Goal: Task Accomplishment & Management: Complete application form

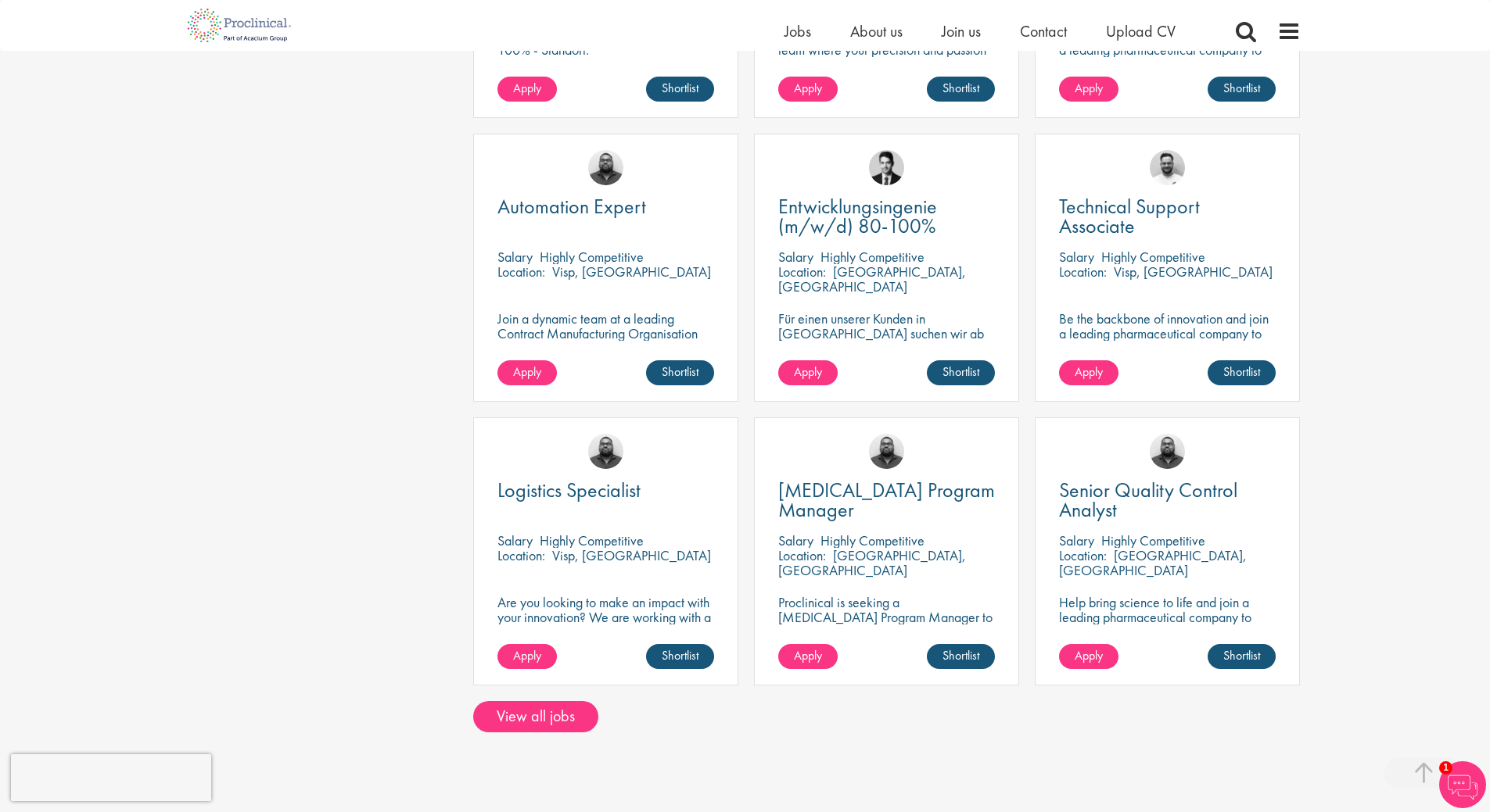
scroll to position [938, 0]
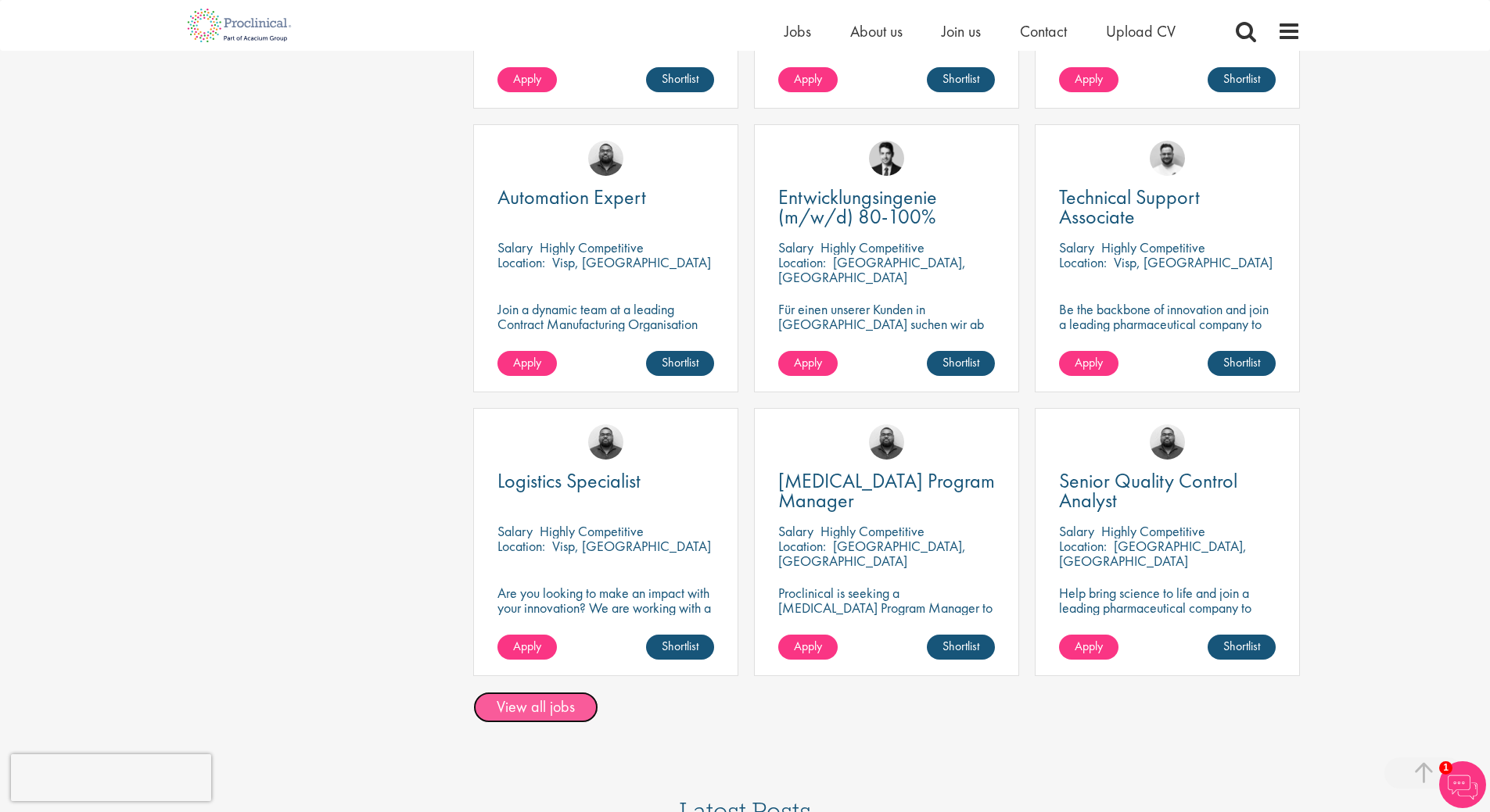
click at [557, 692] on link "View all jobs" at bounding box center [535, 707] width 125 height 32
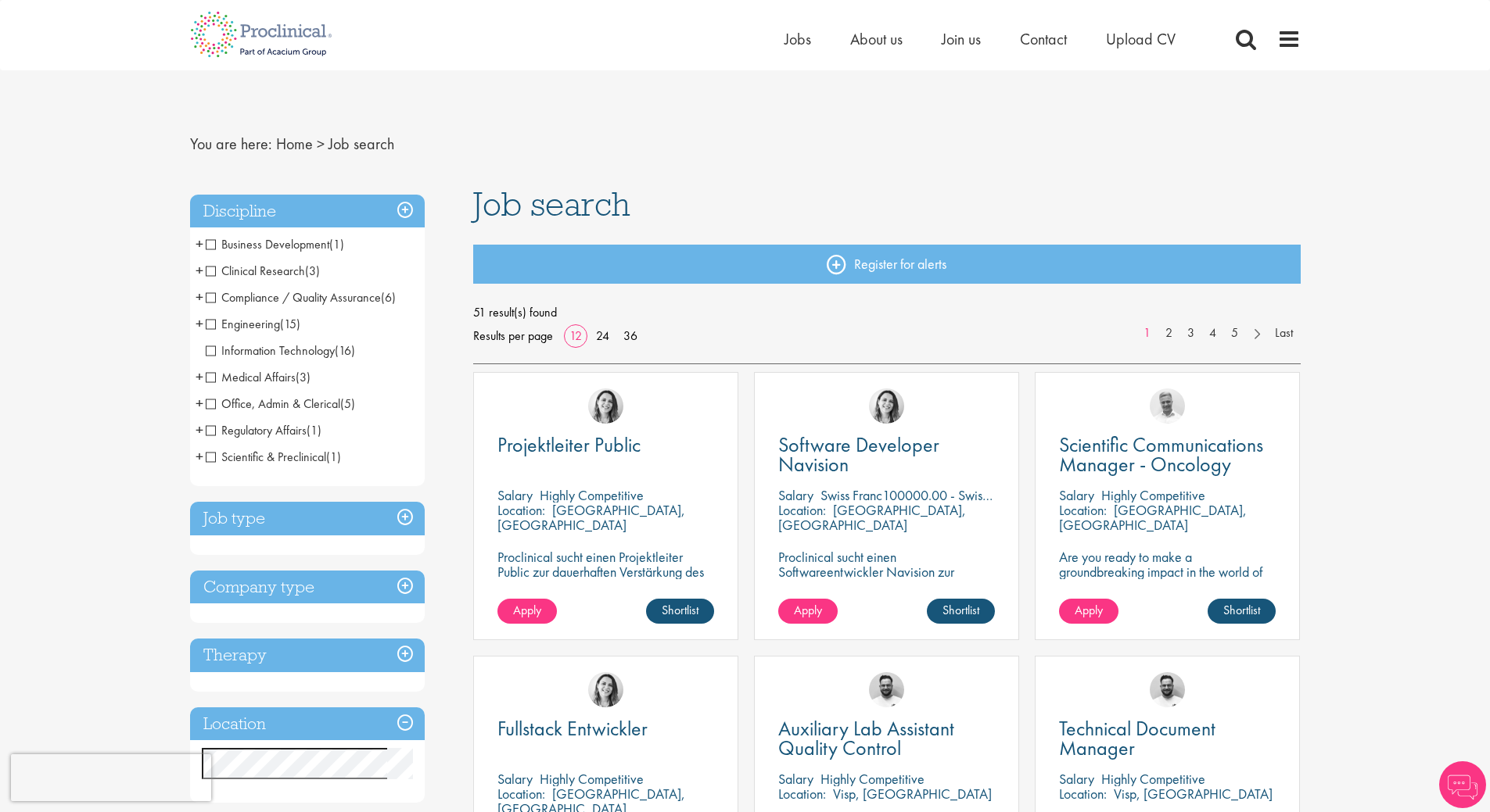
click at [210, 243] on span "Business Development" at bounding box center [267, 244] width 123 height 16
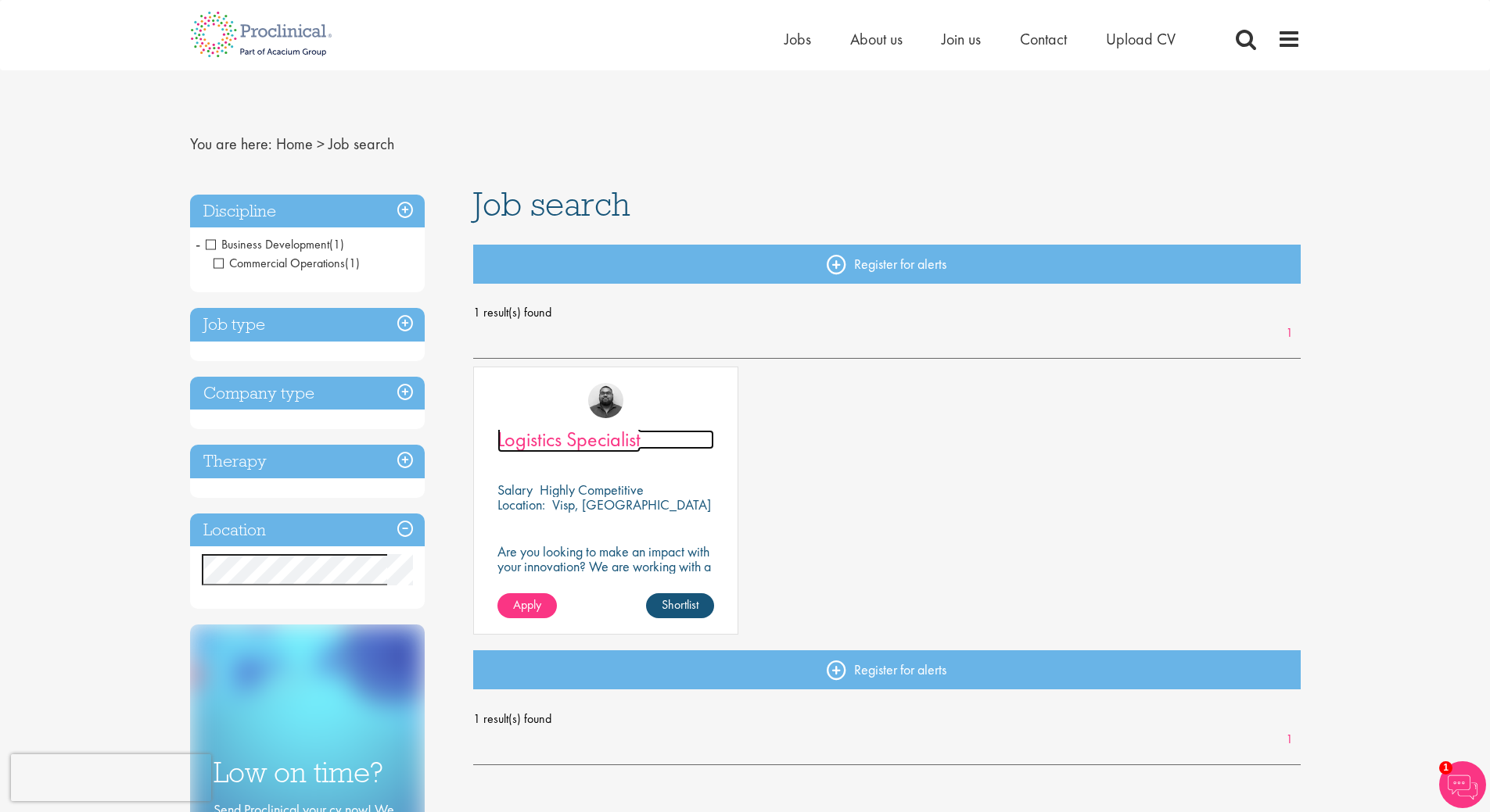
click at [578, 444] on span "Logistics Specialist" at bounding box center [569, 438] width 143 height 26
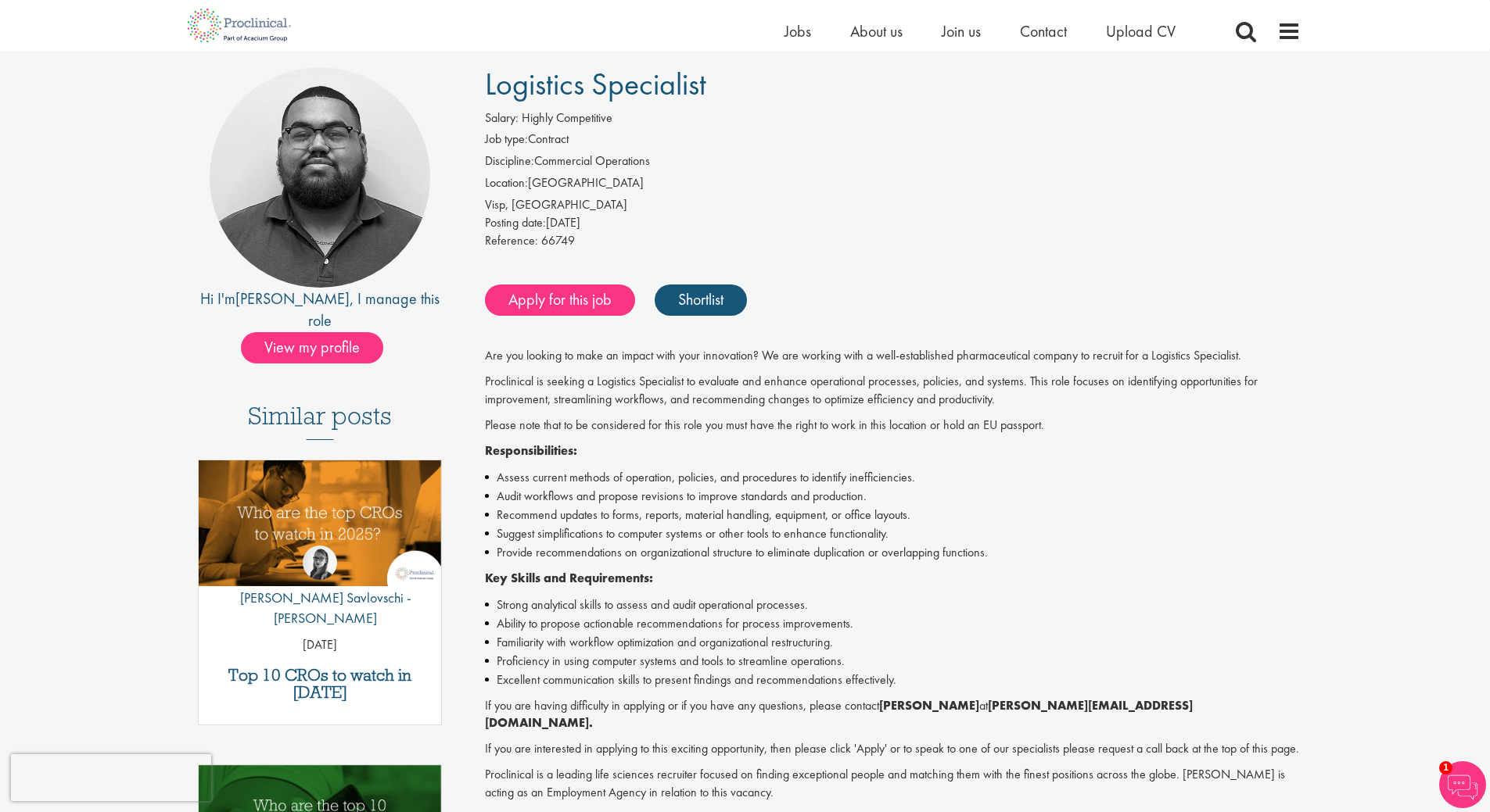
scroll to position [78, 0]
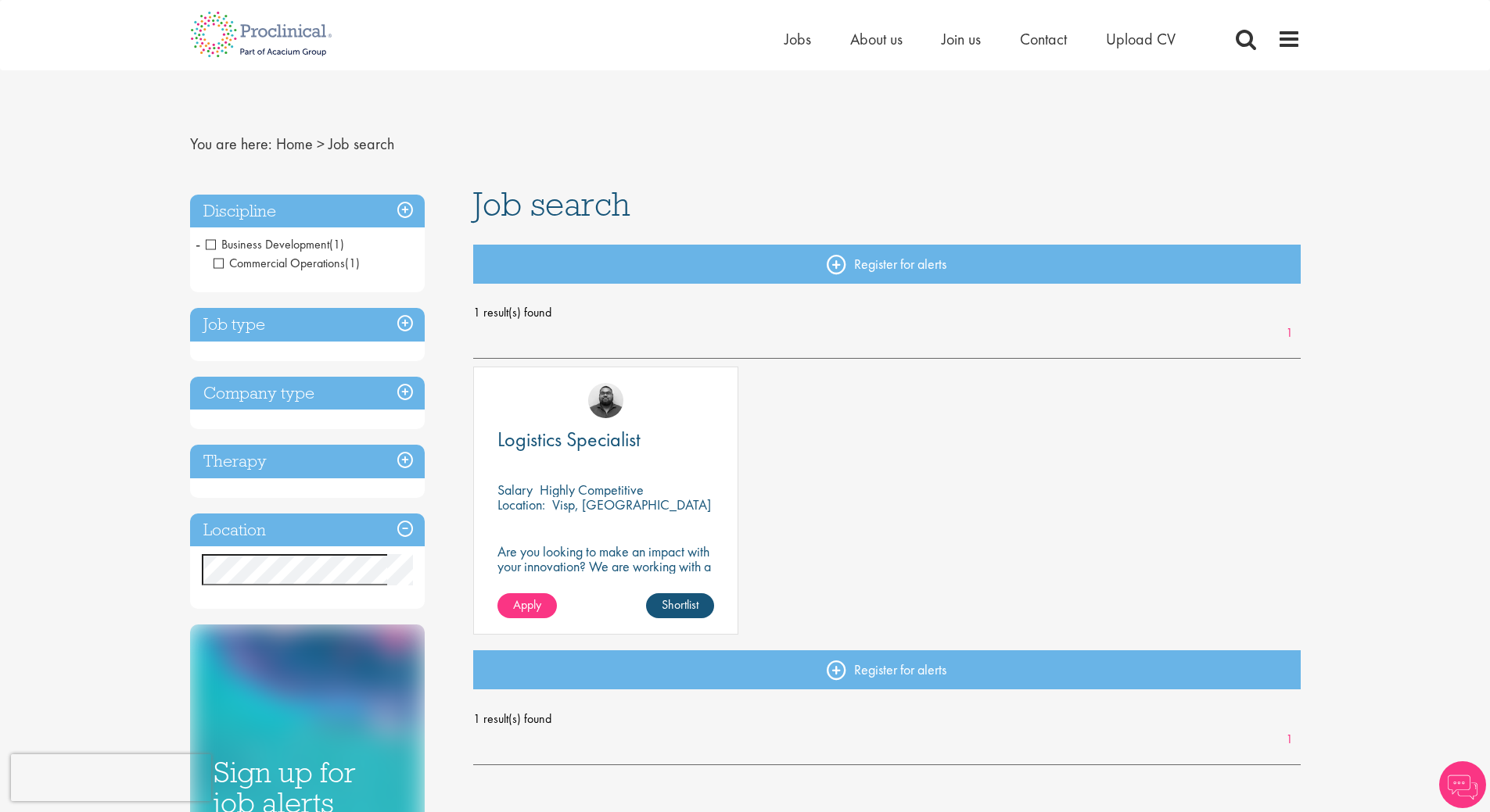
click at [213, 244] on span "Business Development" at bounding box center [267, 244] width 123 height 16
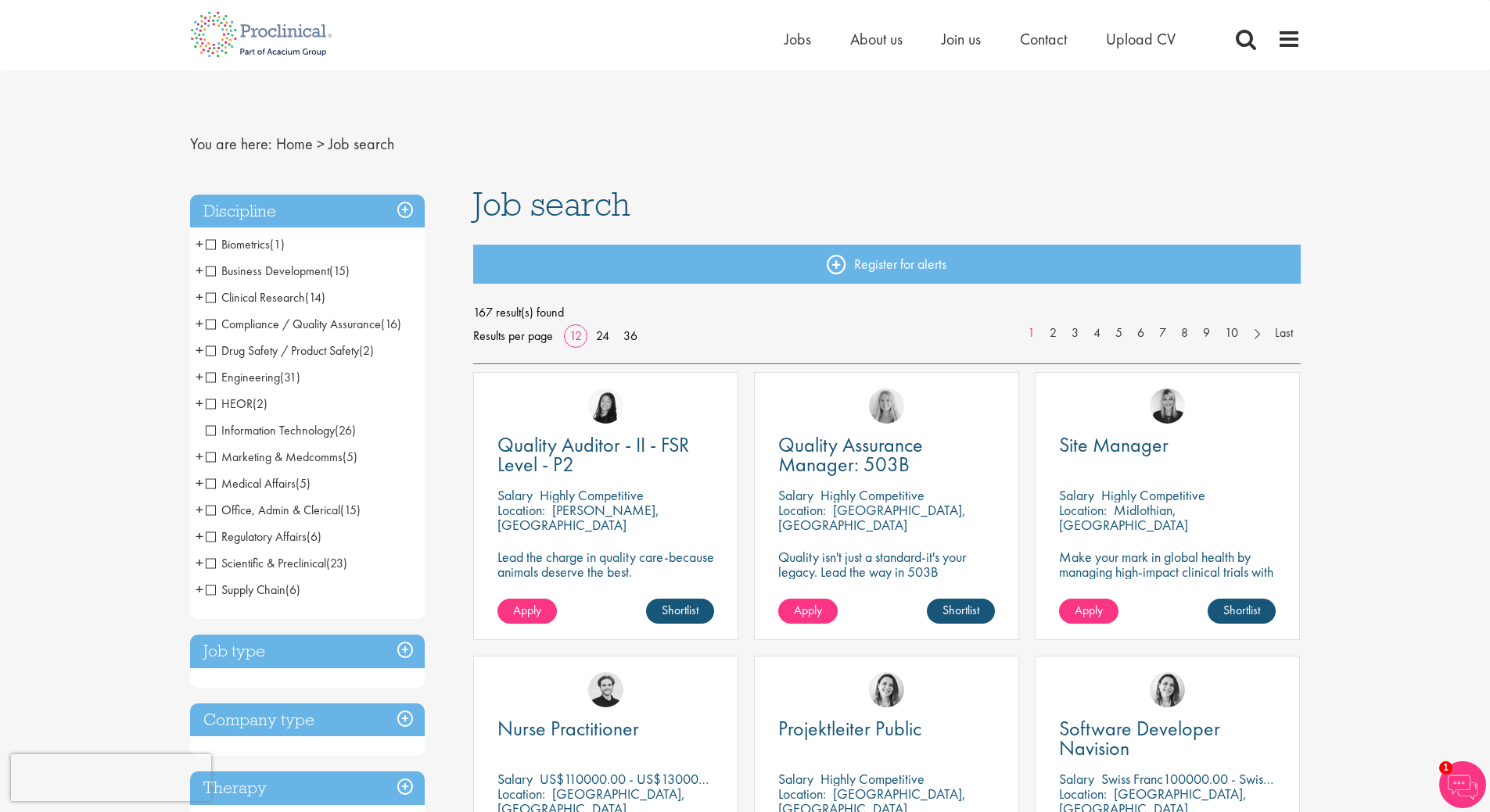
click at [197, 454] on span "+" at bounding box center [199, 456] width 8 height 24
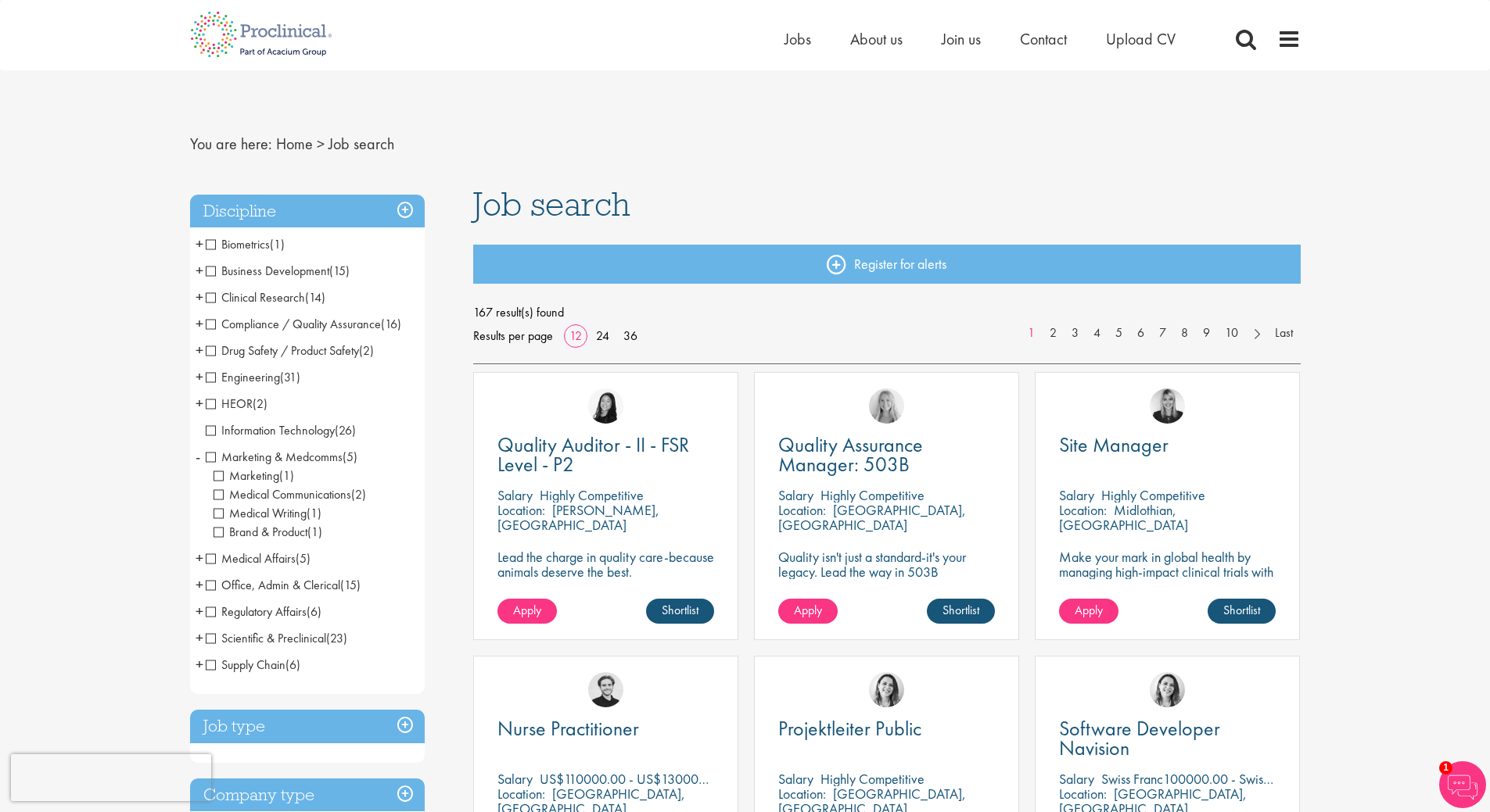
click at [216, 472] on span "Marketing" at bounding box center [246, 475] width 66 height 16
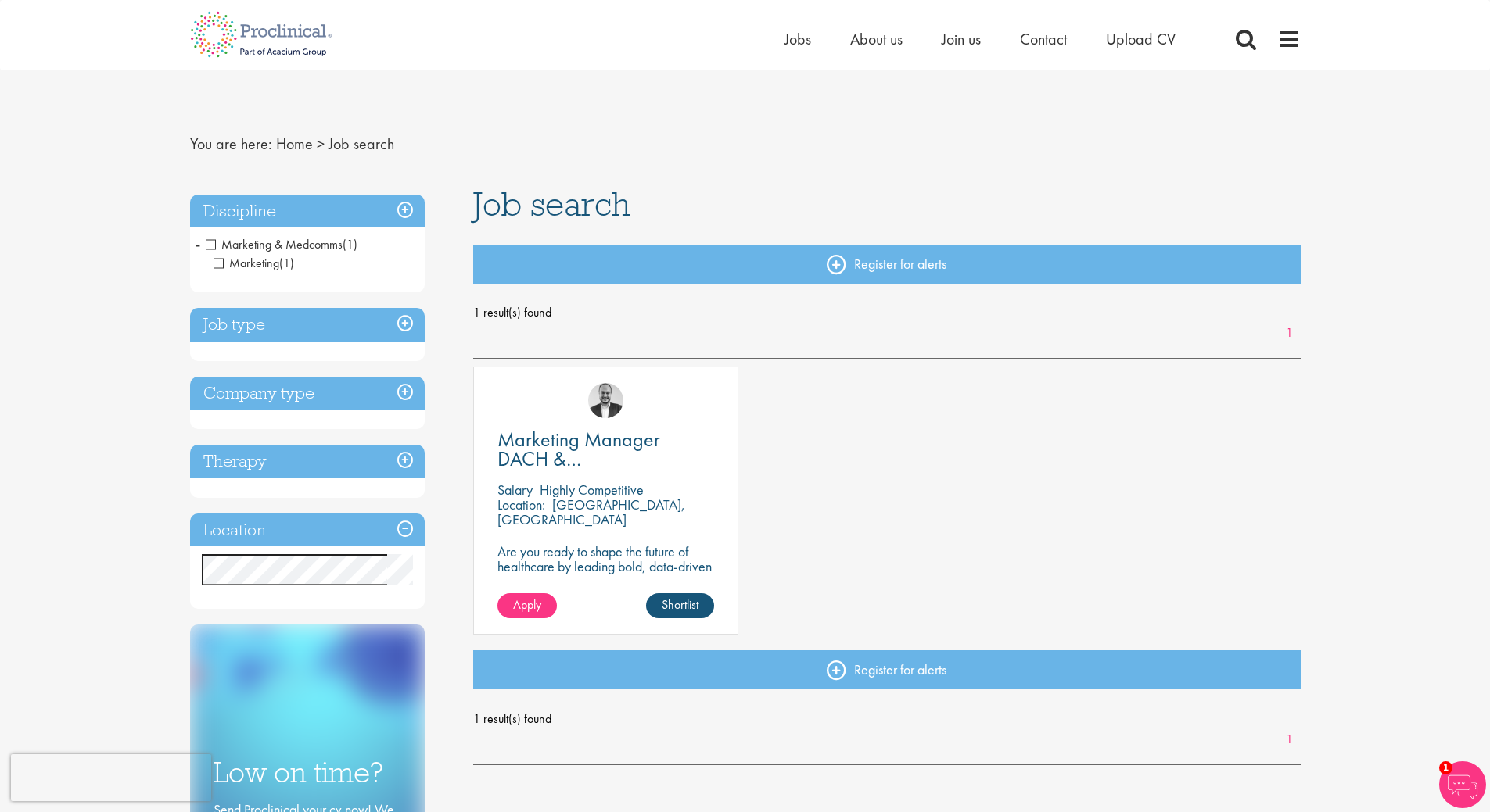
click at [214, 260] on span "Marketing" at bounding box center [246, 263] width 66 height 16
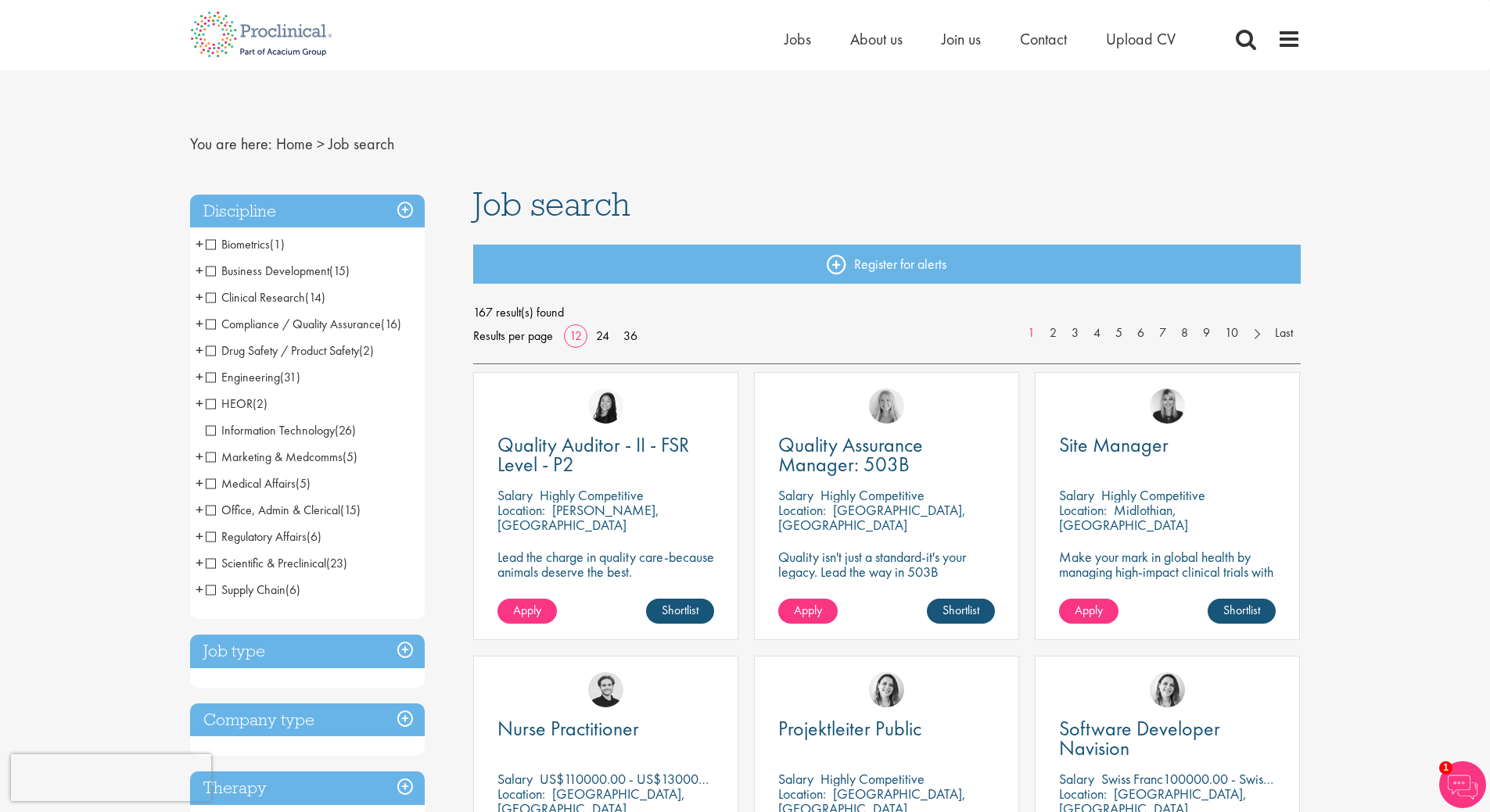
click at [213, 457] on span "Marketing & Medcomms" at bounding box center [274, 457] width 137 height 16
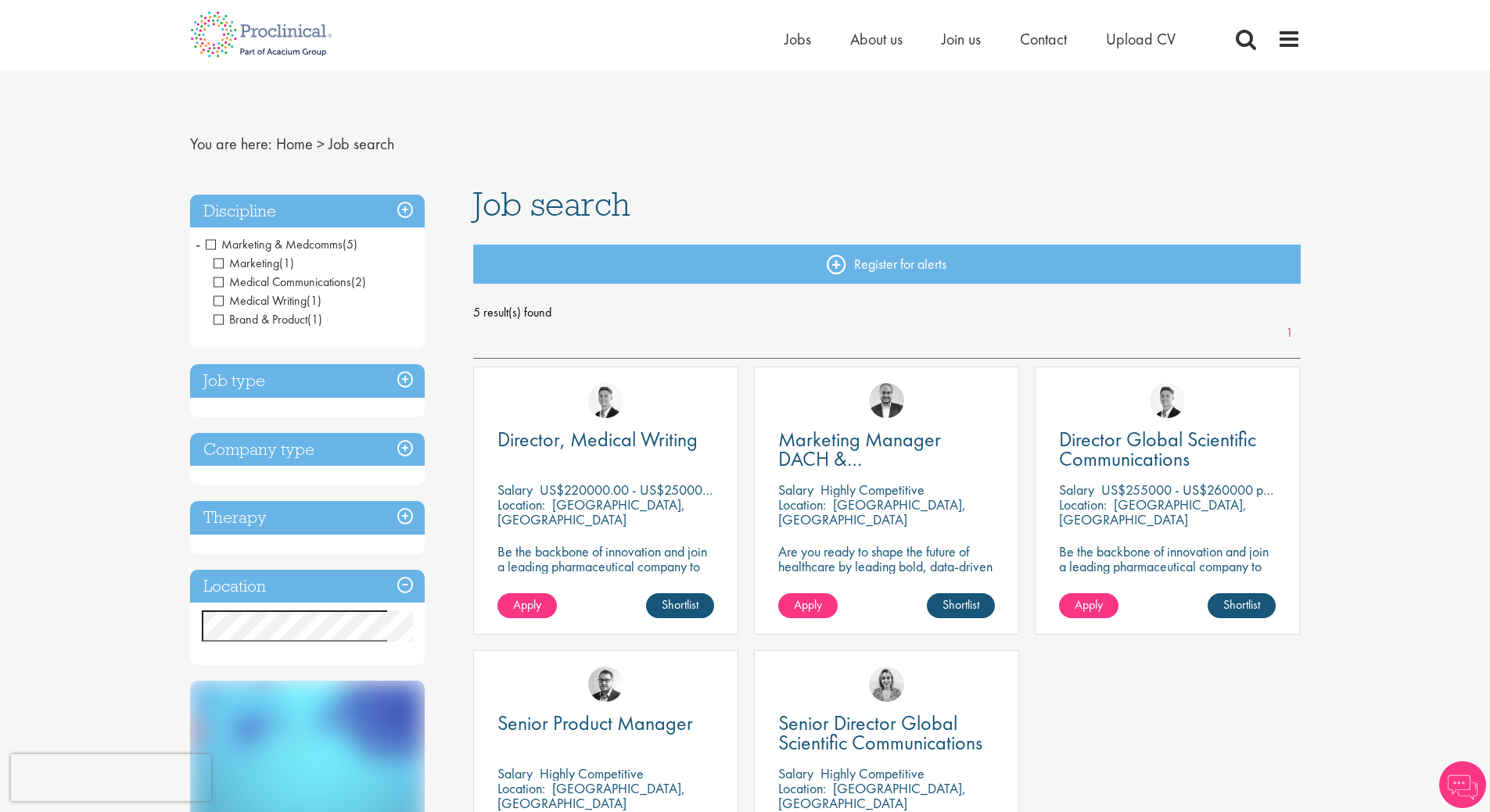
click at [207, 235] on li "Marketing & Medcomms (5) - + Marketing (1) Medical Communications (2) Medical W…" at bounding box center [307, 282] width 235 height 101
click at [207, 243] on span "Marketing & Medcomms" at bounding box center [274, 244] width 137 height 16
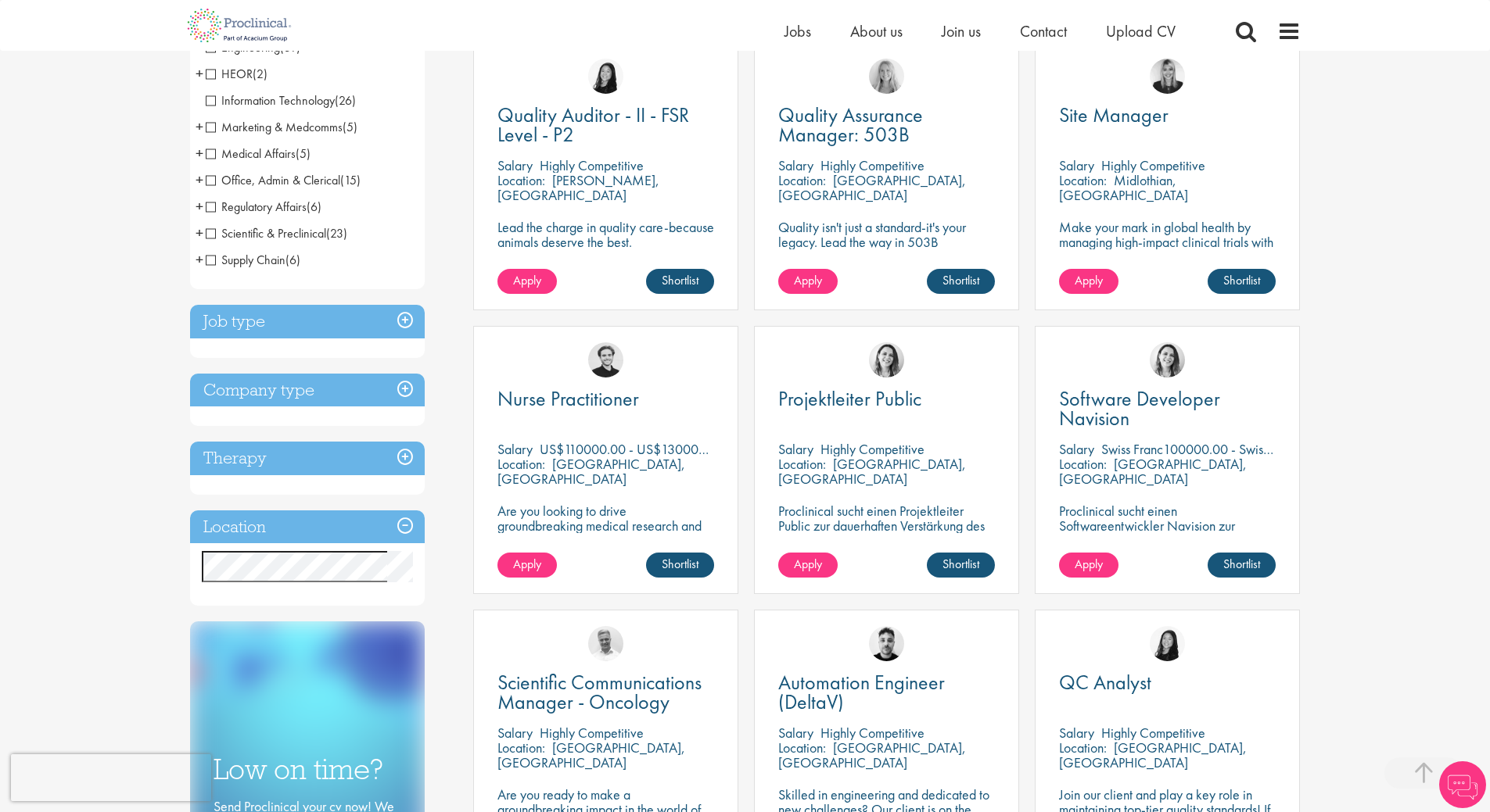
scroll to position [312, 0]
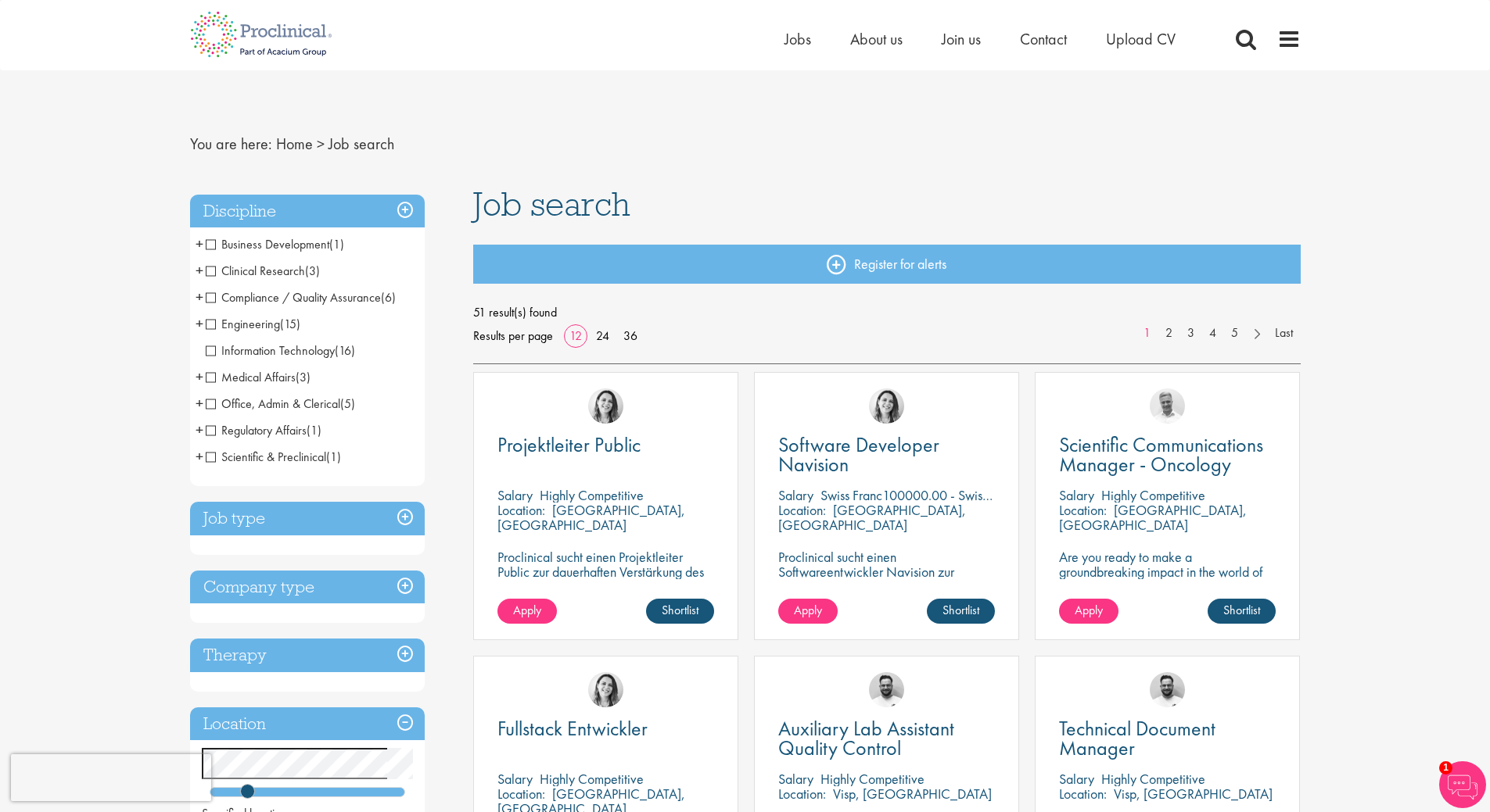
click at [211, 296] on span "Compliance / Quality Assurance" at bounding box center [293, 297] width 175 height 16
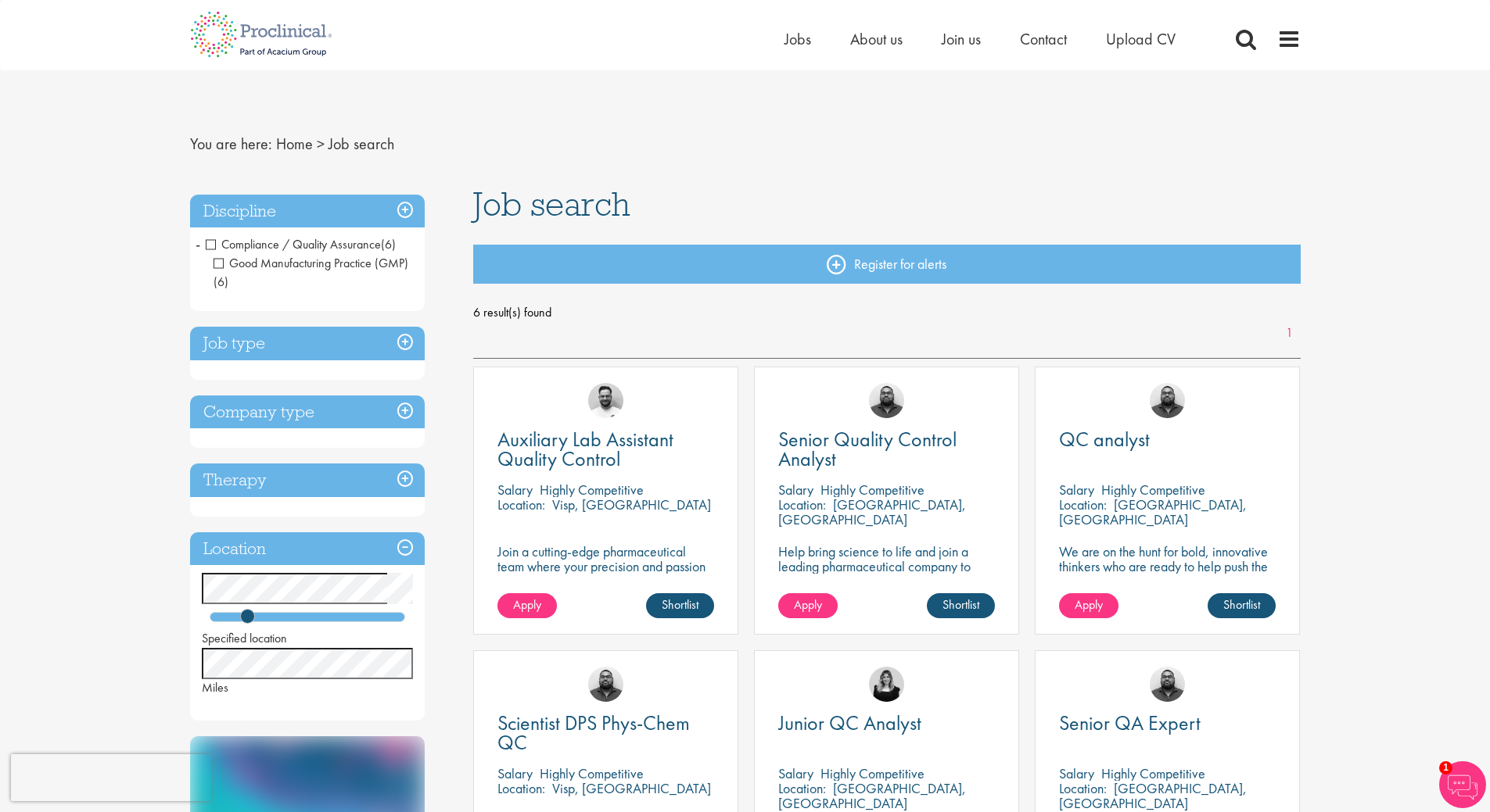
click at [208, 243] on span "Compliance / Quality Assurance" at bounding box center [293, 244] width 175 height 16
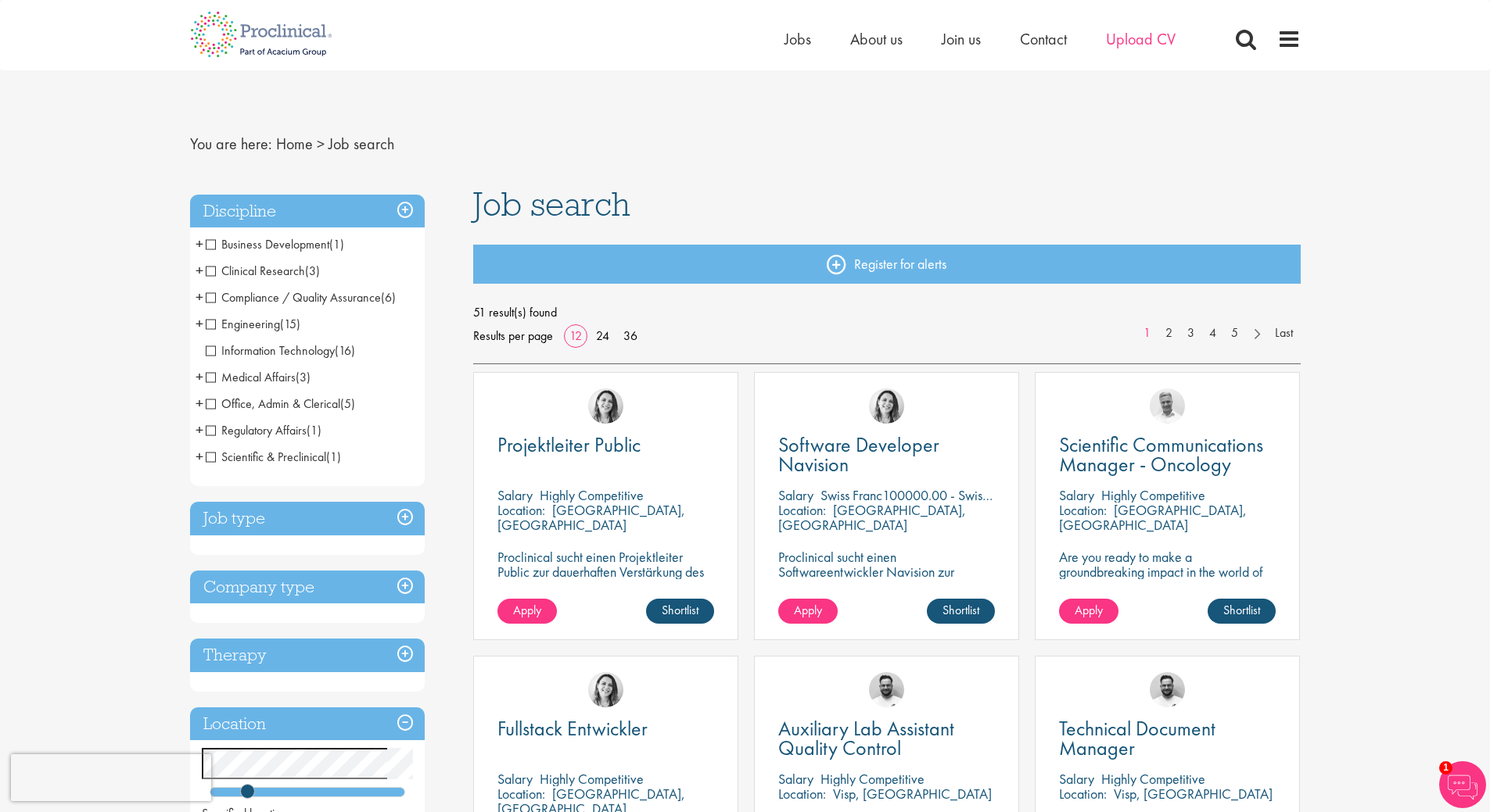
click at [1117, 50] on div "Home Jobs About us Join us Contact Upload CV" at bounding box center [999, 43] width 430 height 32
click at [1120, 47] on span "Upload CV" at bounding box center [1140, 39] width 70 height 20
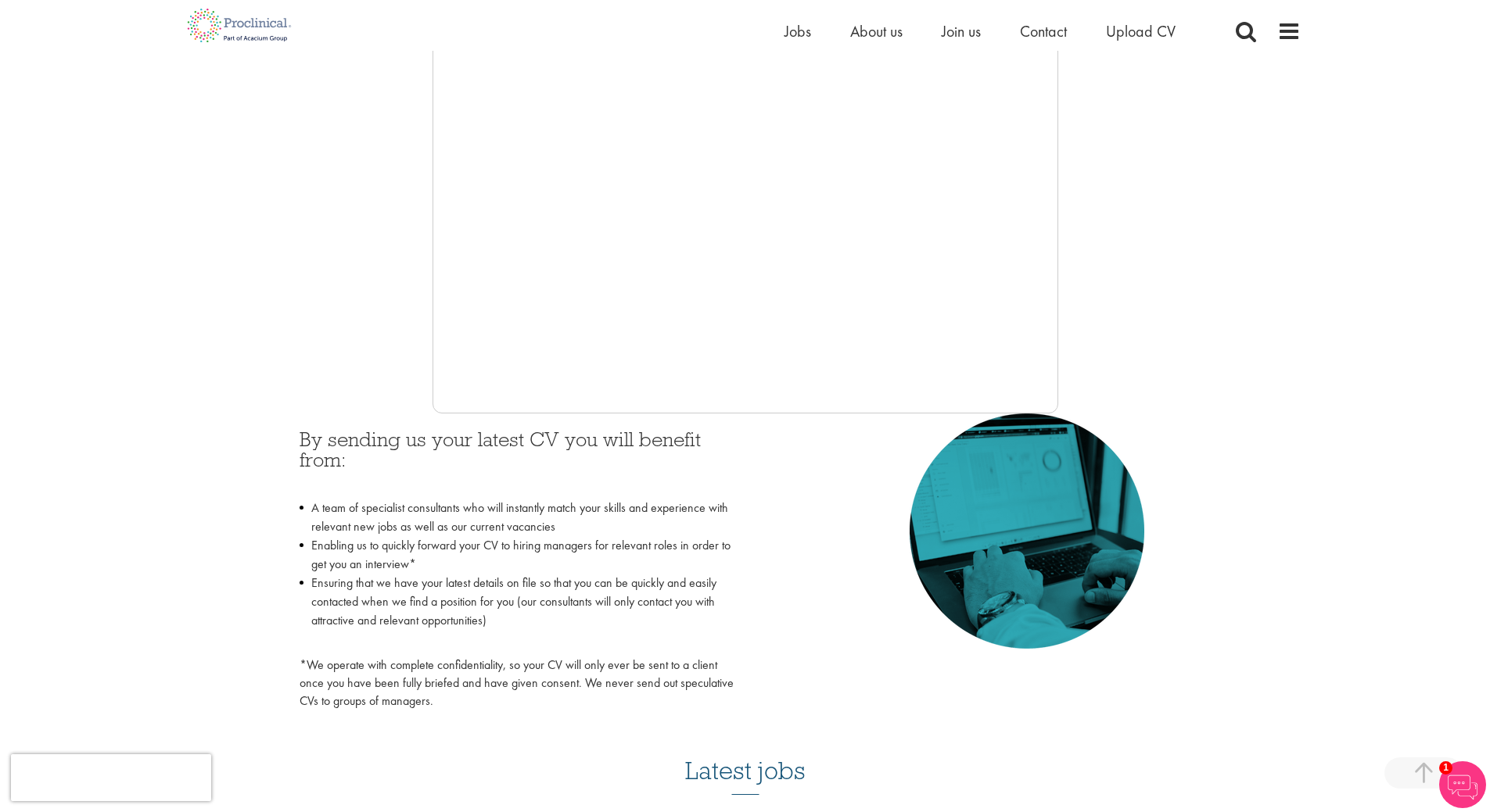
scroll to position [469, 0]
